Goal: Transaction & Acquisition: Purchase product/service

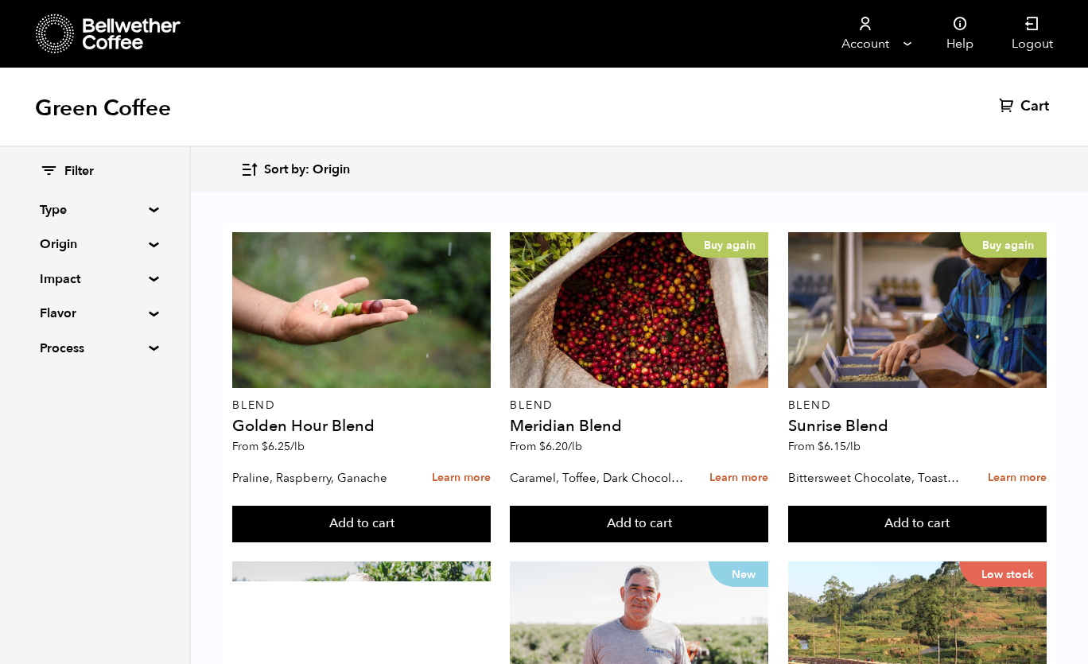
scroll to position [333, 0]
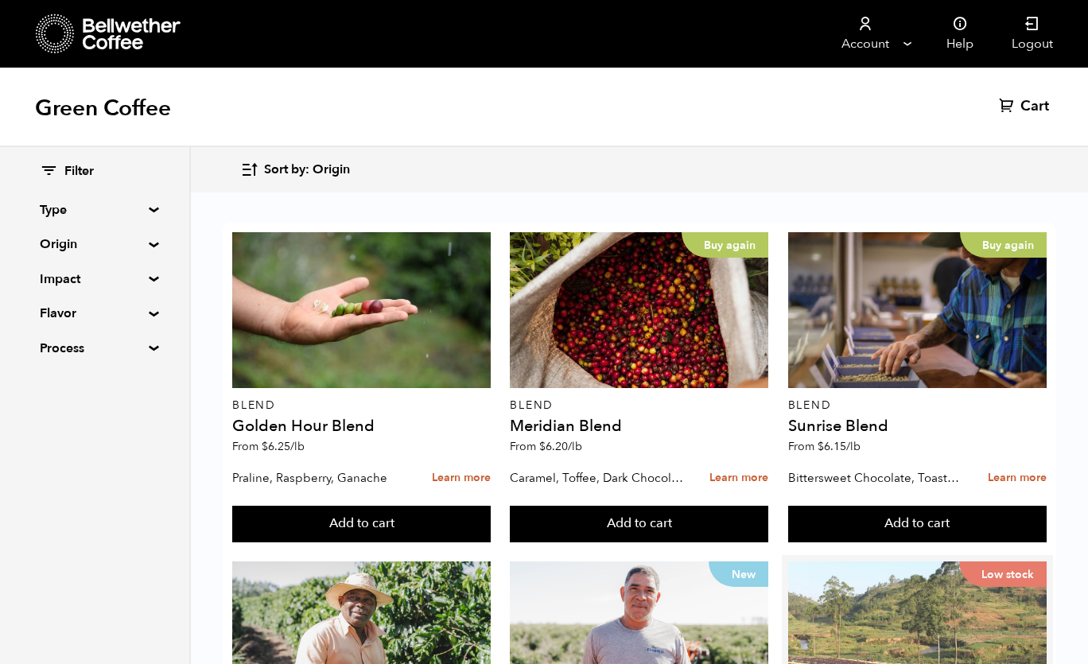
click at [886, 562] on div "Low stock" at bounding box center [917, 640] width 259 height 156
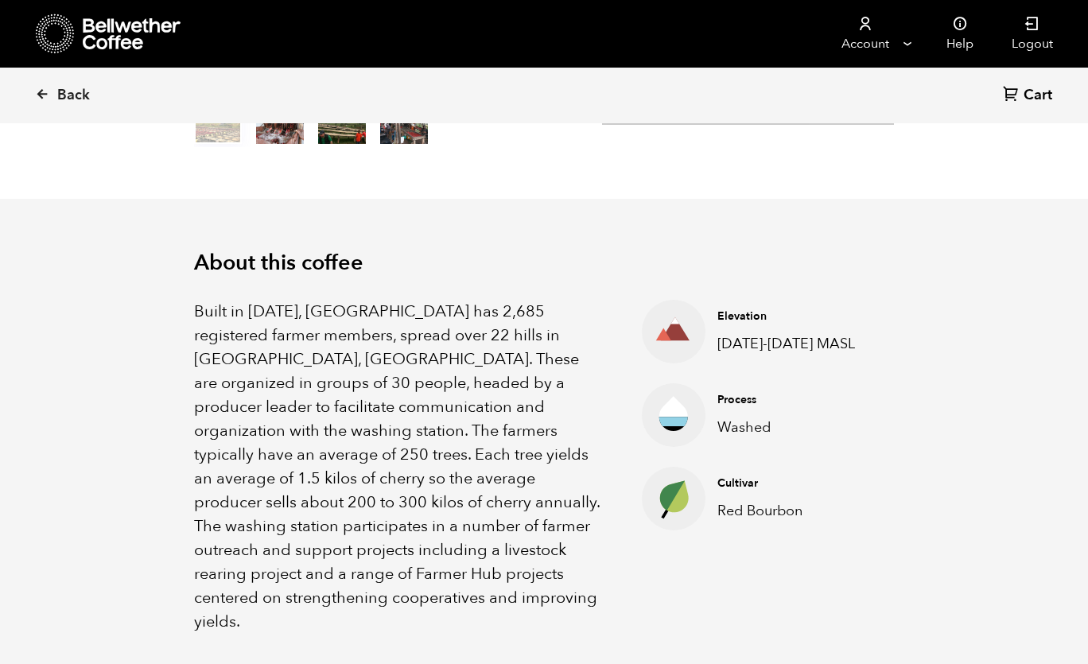
scroll to position [457, 0]
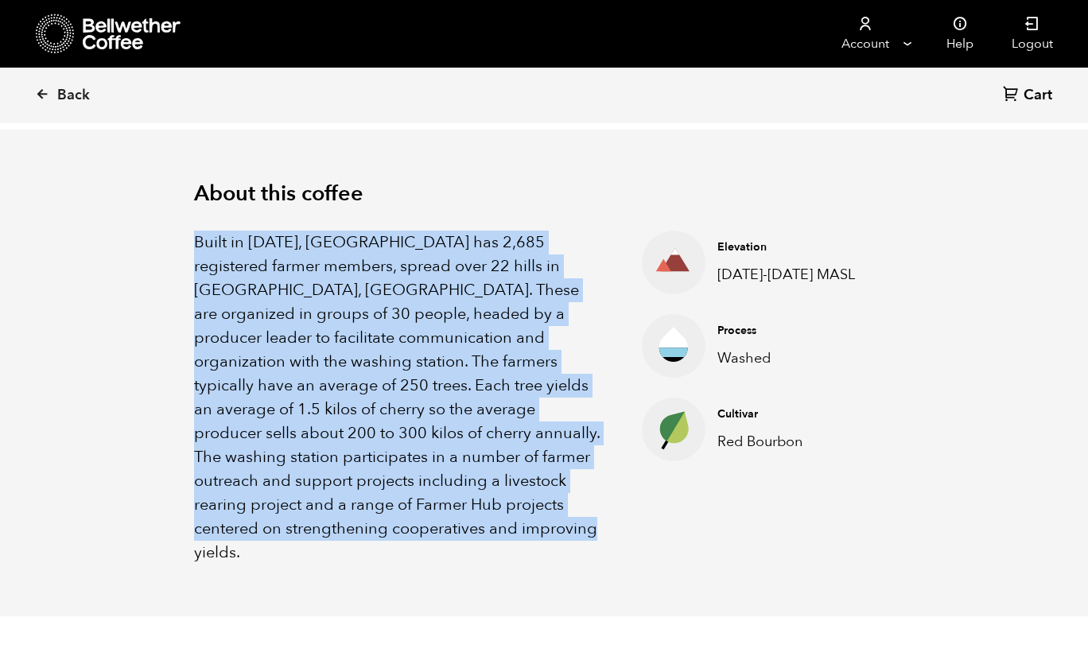
drag, startPoint x: 194, startPoint y: 242, endPoint x: 530, endPoint y: 523, distance: 438.2
click at [530, 523] on p "Built in 1991, Gakenke station has 2,685 registered farmer members, spread over…" at bounding box center [398, 398] width 408 height 334
copy p "Built in 1991, Gakenke station has 2,685 registered farmer members, spread over…"
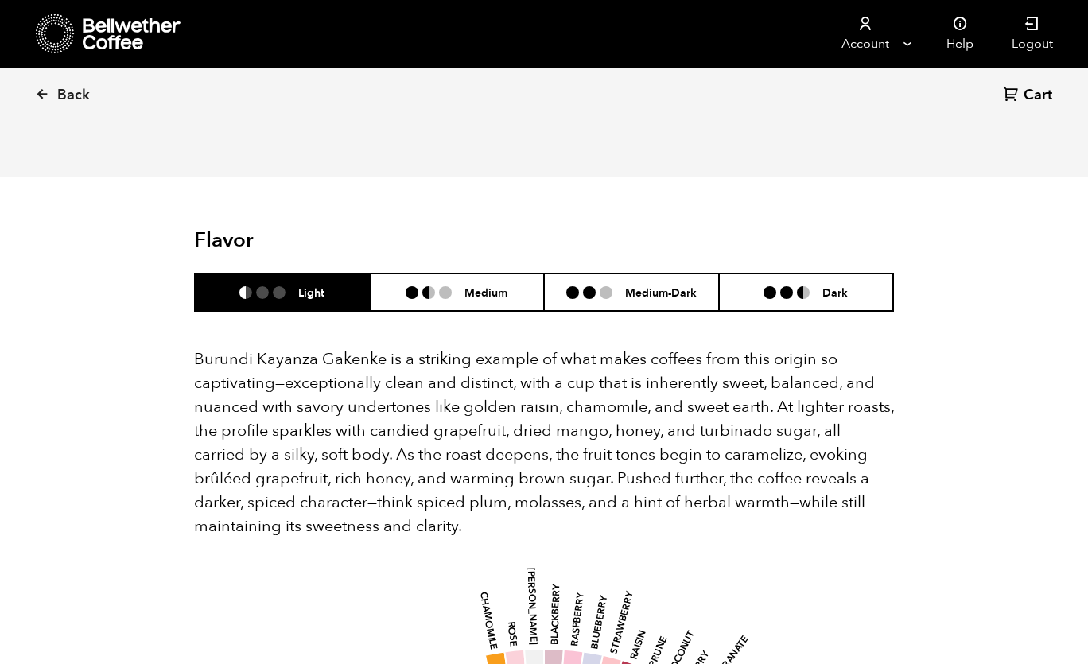
scroll to position [901, 0]
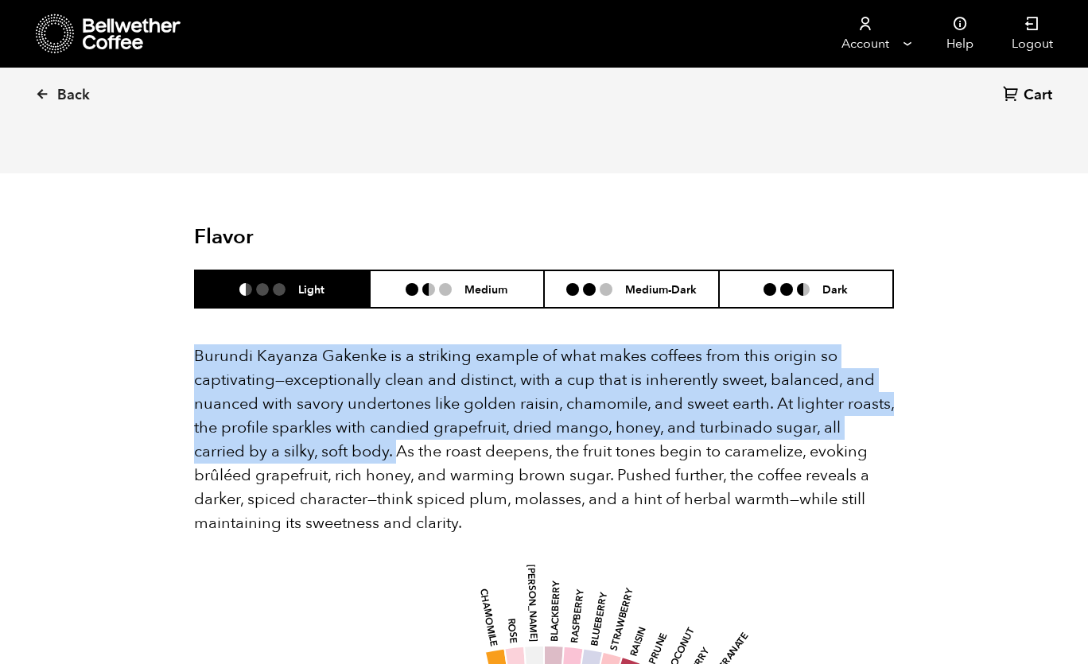
drag, startPoint x: 190, startPoint y: 332, endPoint x: 342, endPoint y: 428, distance: 179.9
copy p "Burundi Kayanza Gakenke is a striking example of what makes coffees from this o…"
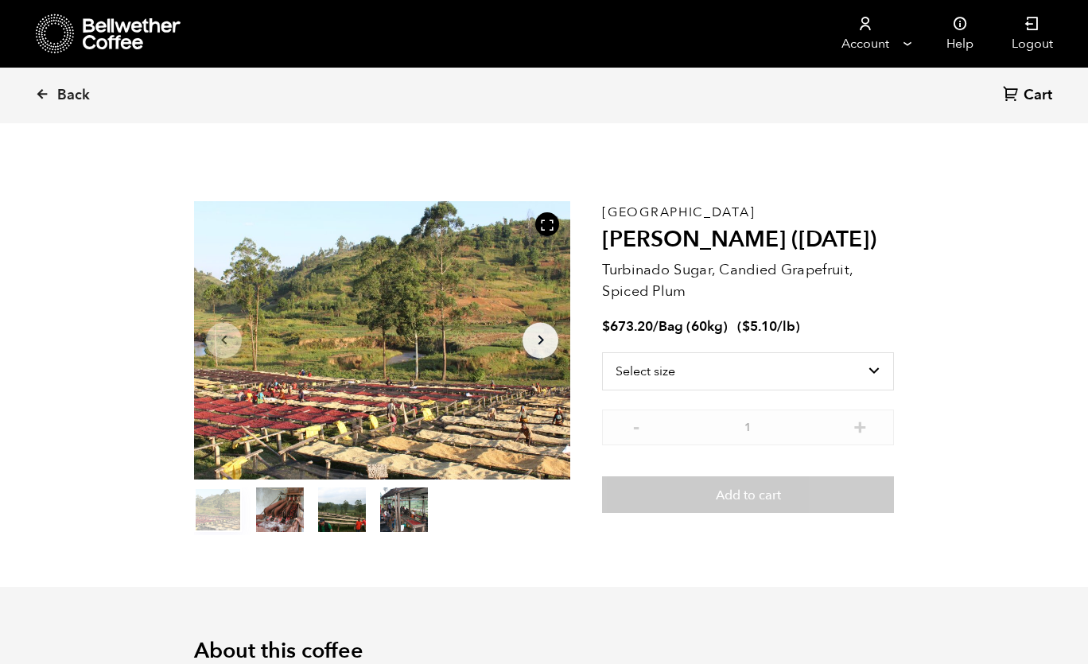
scroll to position [0, 0]
click at [42, 99] on icon at bounding box center [42, 94] width 14 height 14
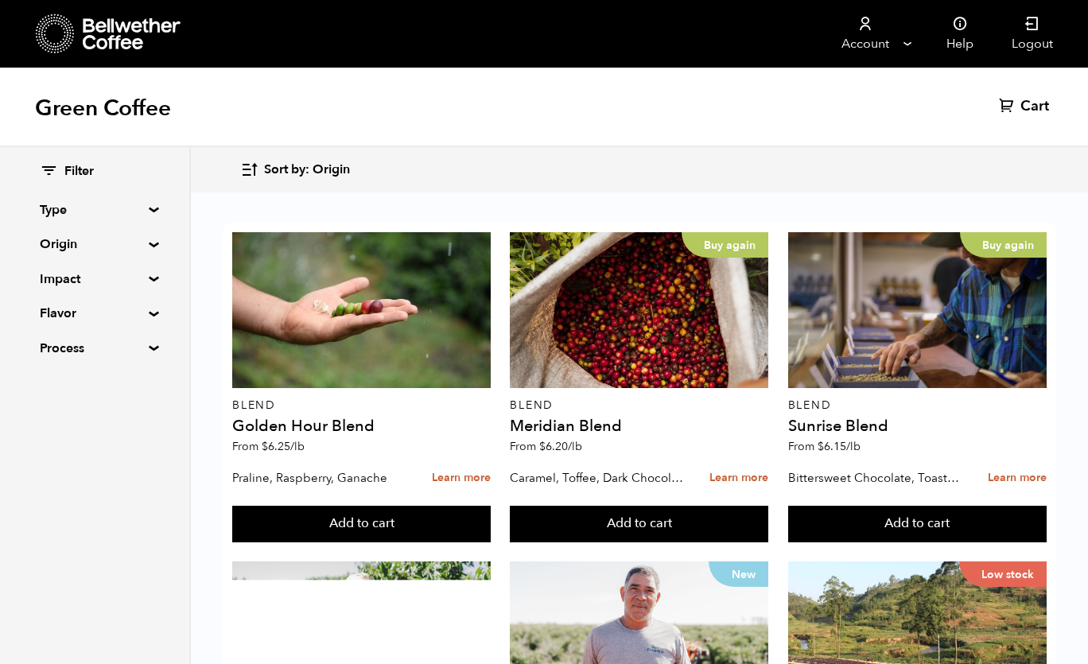
scroll to position [791, 0]
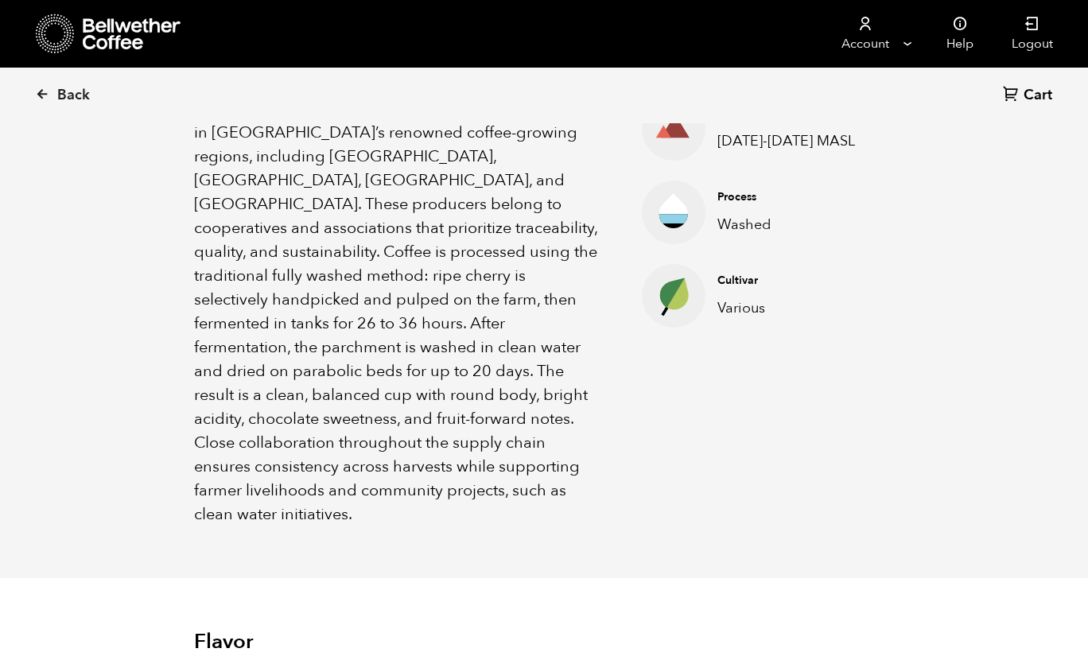
scroll to position [591, 0]
